Goal: Task Accomplishment & Management: Manage account settings

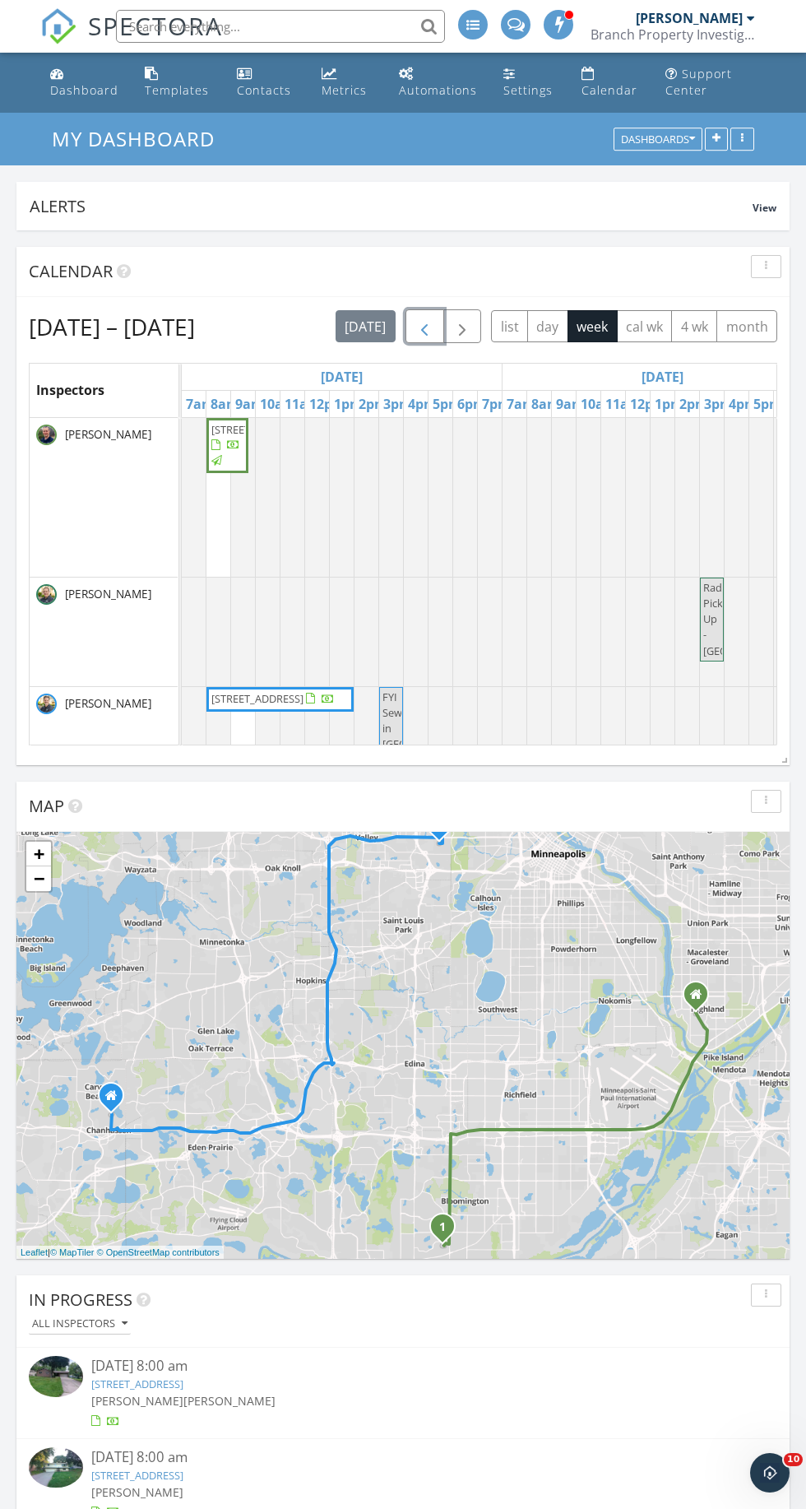
click at [417, 319] on span "button" at bounding box center [425, 327] width 20 height 20
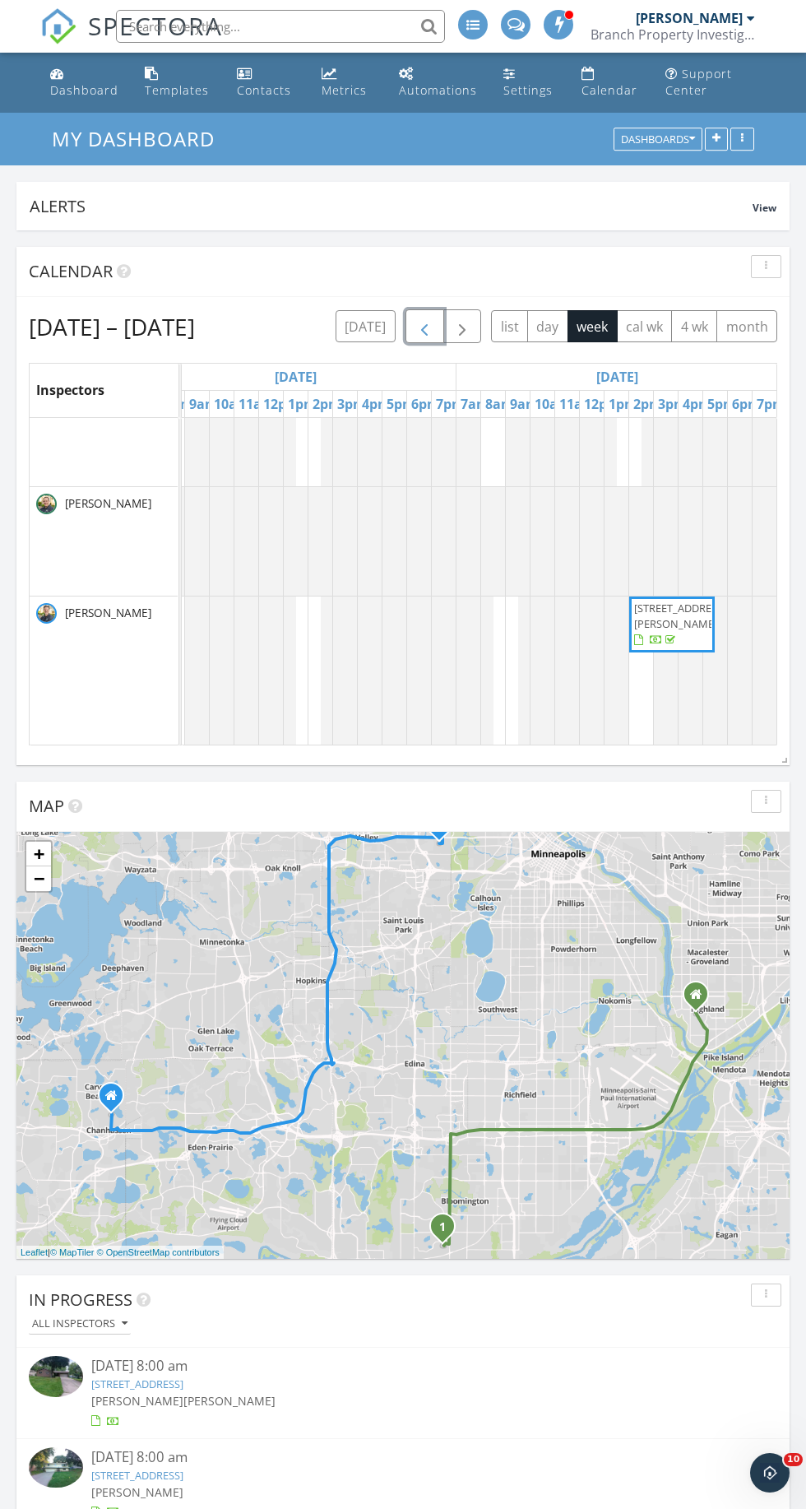
scroll to position [104, 1650]
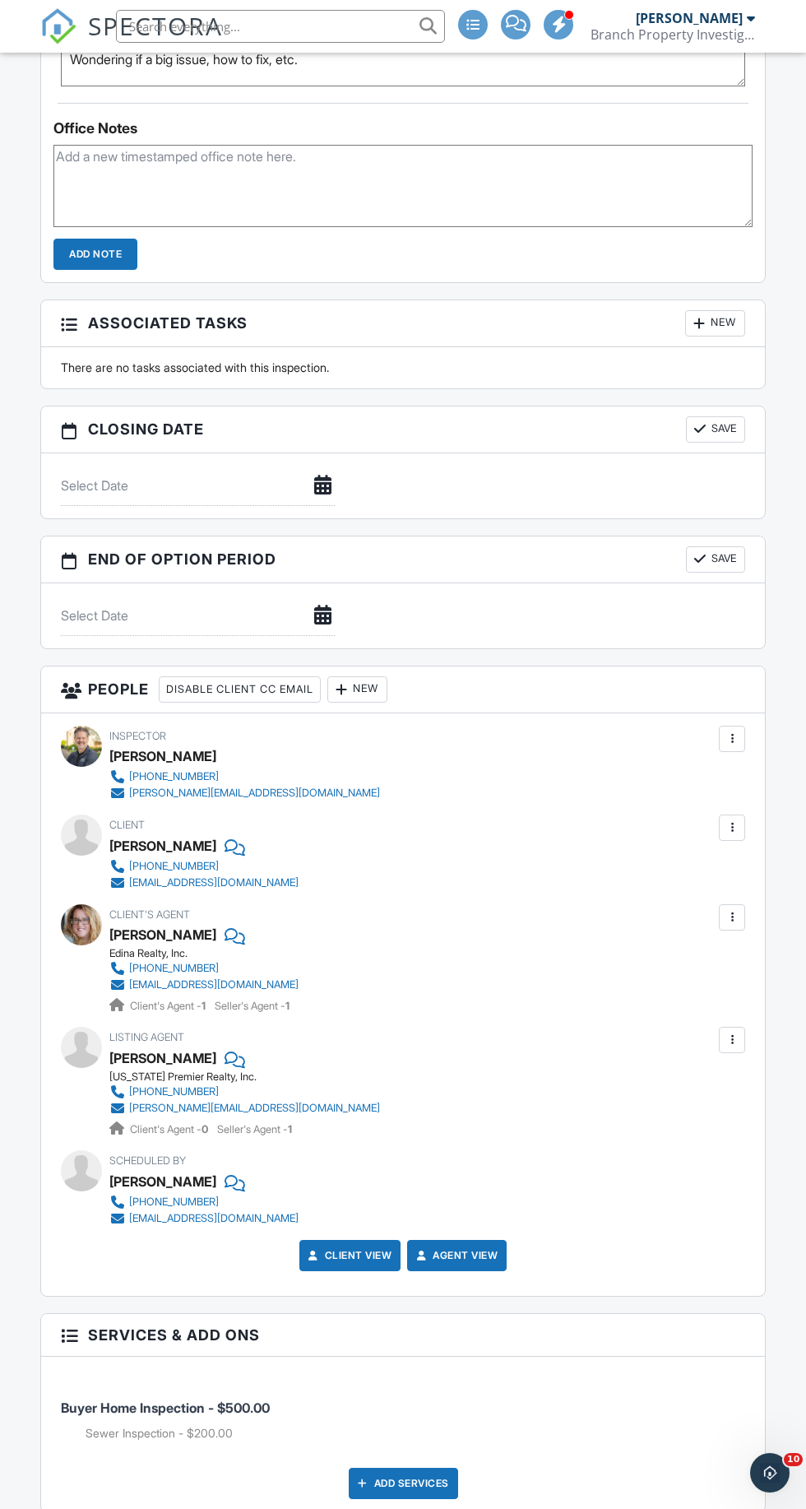
scroll to position [1440, 0]
click at [338, 953] on div "Client's Agent Nichole Hayden Edina Realty, Inc. (612) 280-3769 nicholehayden@e…" at bounding box center [226, 957] width 235 height 110
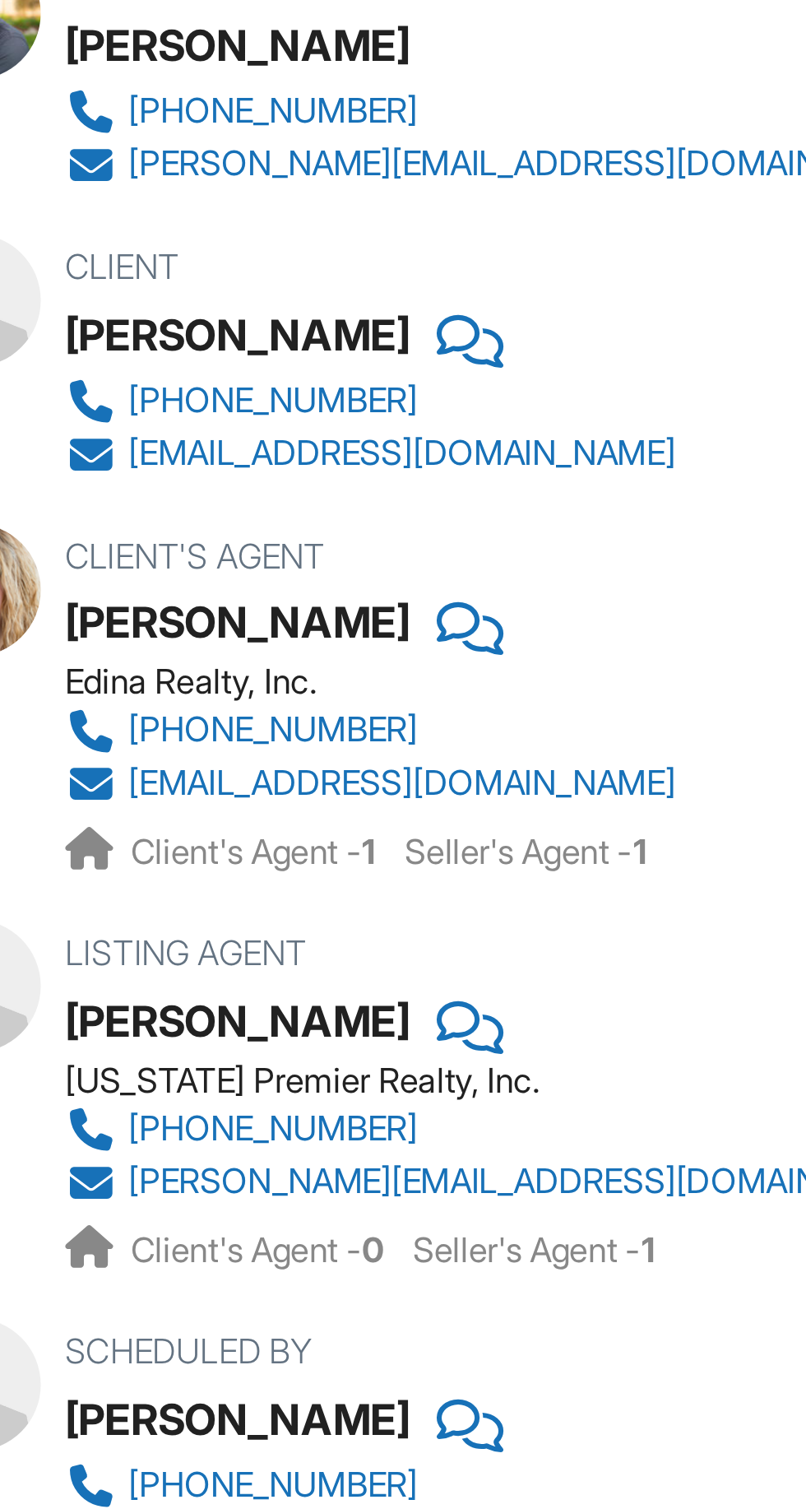
scroll to position [1449, 0]
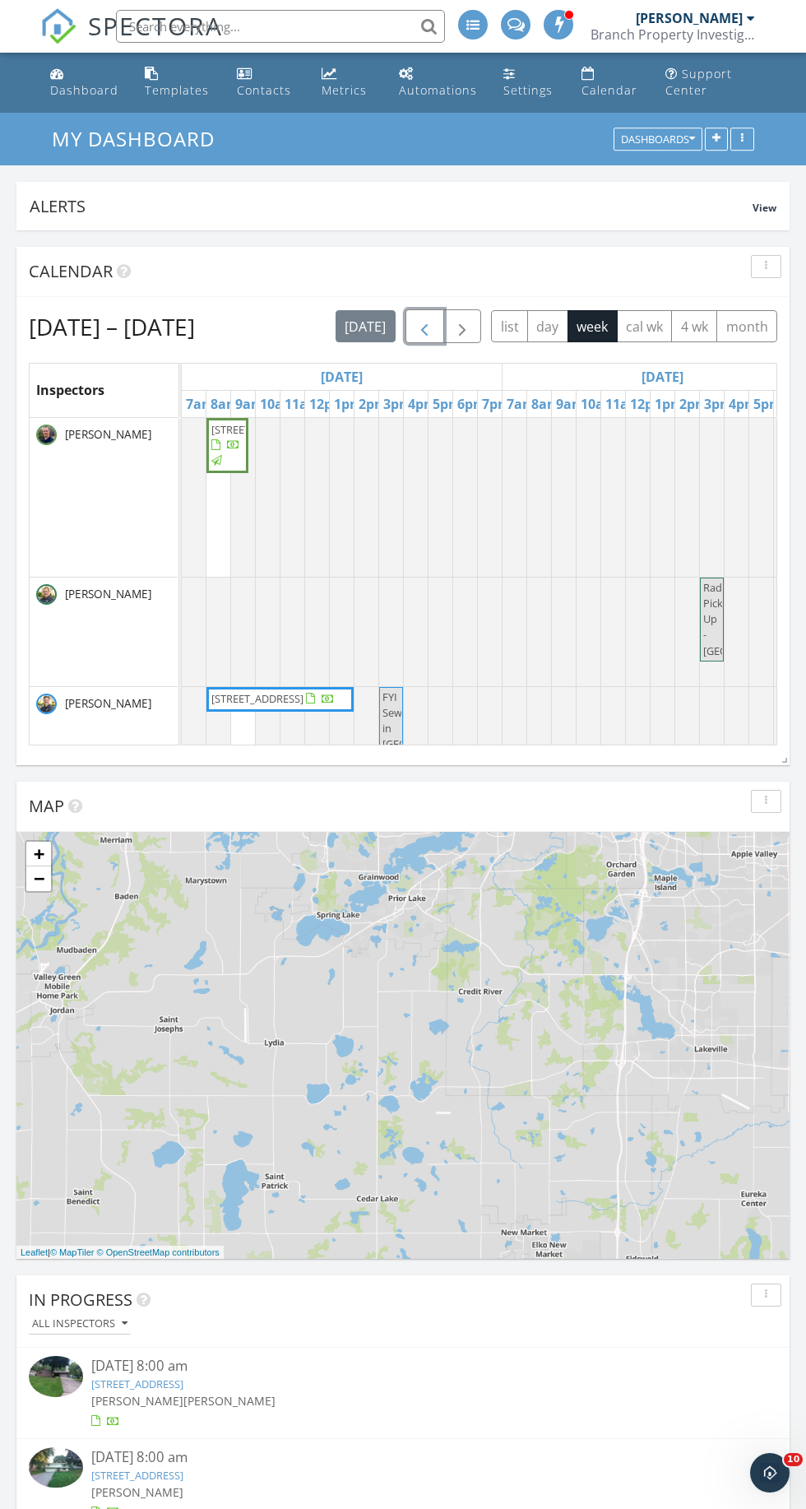
click at [424, 331] on span "button" at bounding box center [425, 327] width 20 height 20
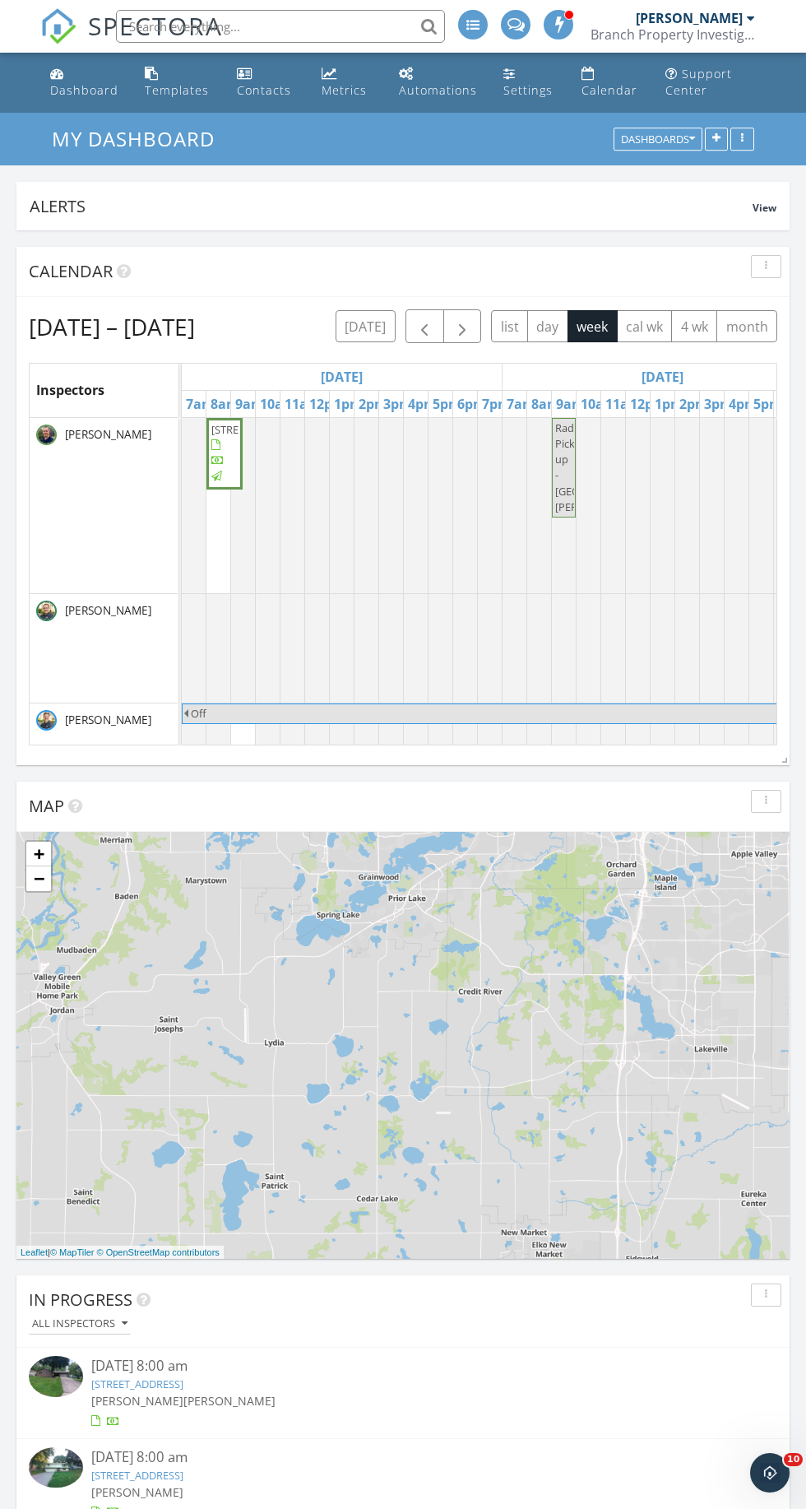
click at [234, 748] on div "Sep 20 – 26, 2025 today list day week cal wk 4 wk month Inspectors Sat 9/20 Sun…" at bounding box center [402, 527] width 773 height 461
click at [427, 321] on span "button" at bounding box center [425, 327] width 20 height 20
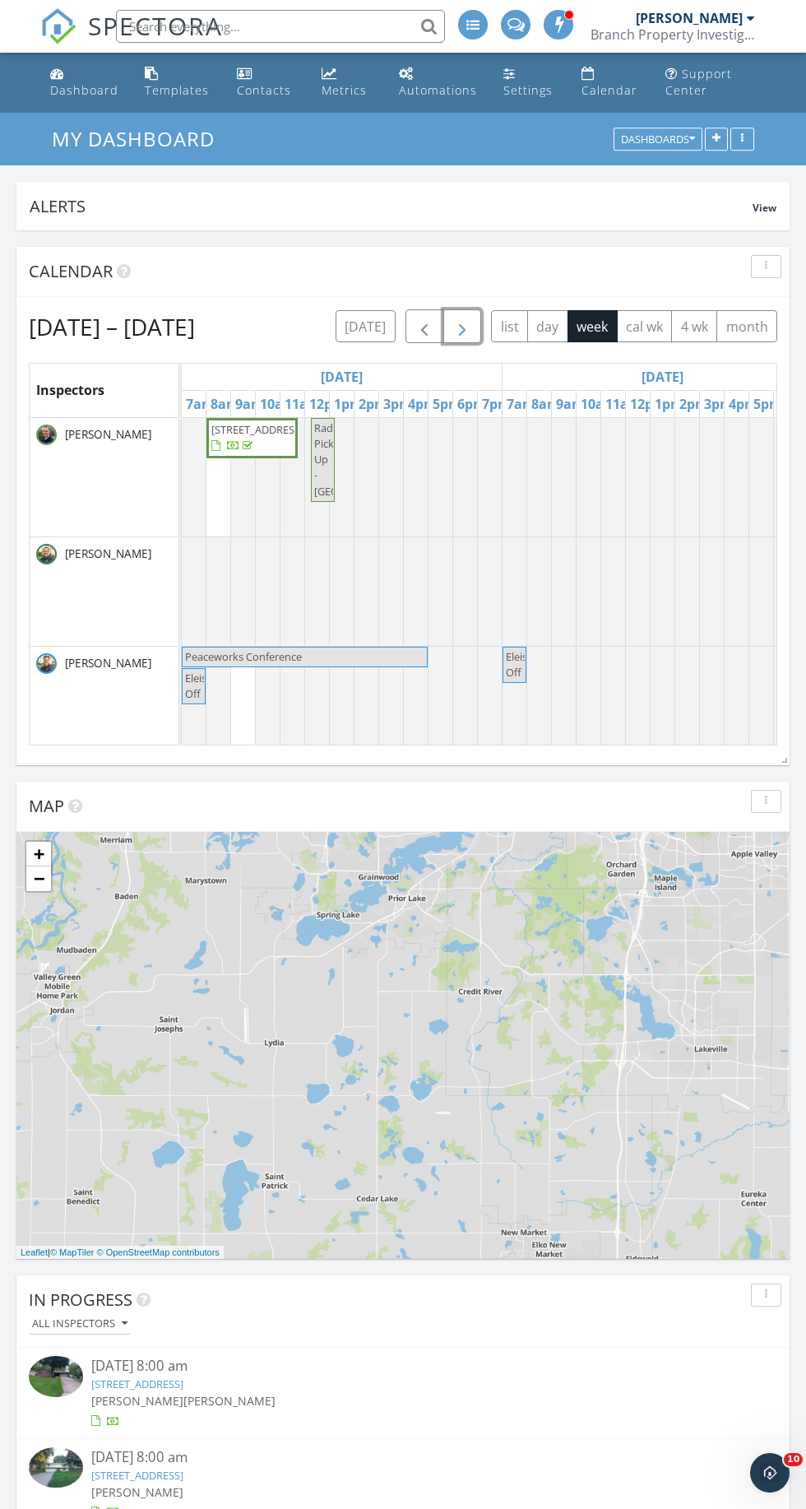
click at [456, 322] on span "button" at bounding box center [462, 327] width 20 height 20
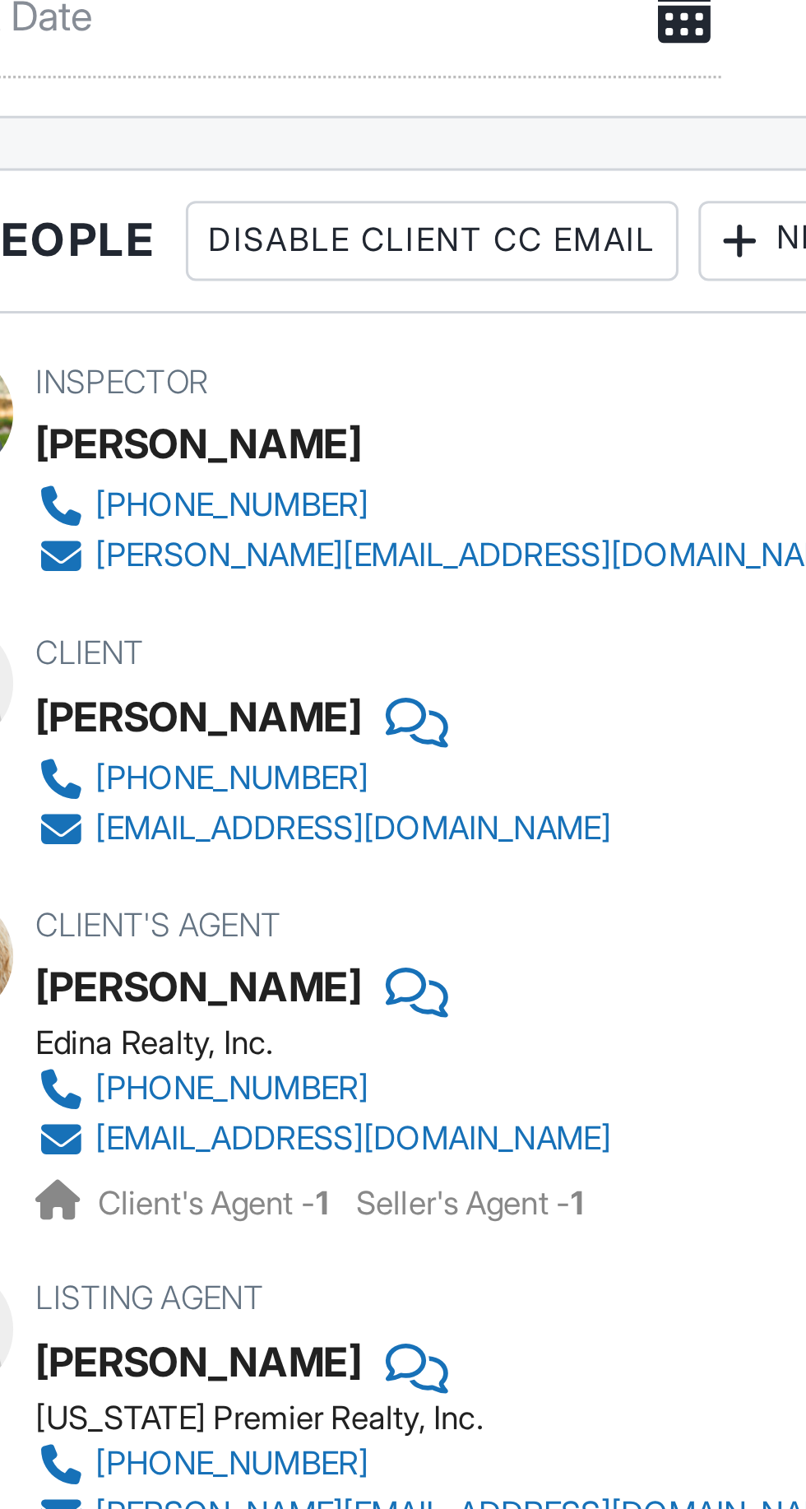
scroll to position [1505, 0]
